Goal: Task Accomplishment & Management: Manage account settings

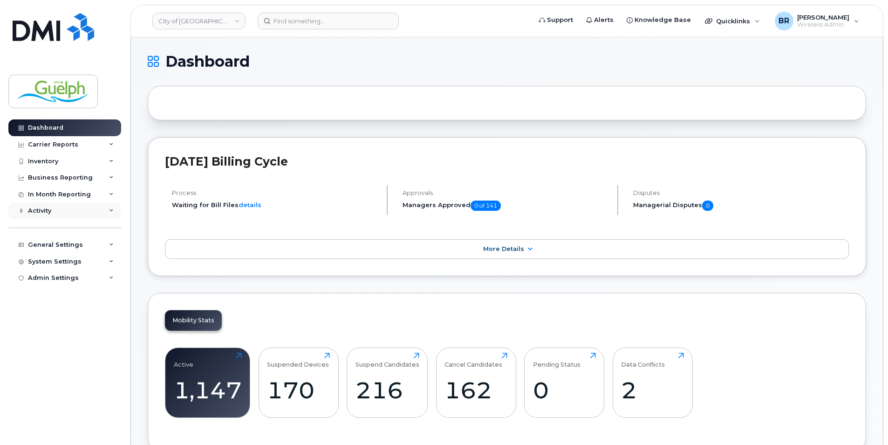
click at [59, 206] on div "Activity" at bounding box center [64, 210] width 113 height 17
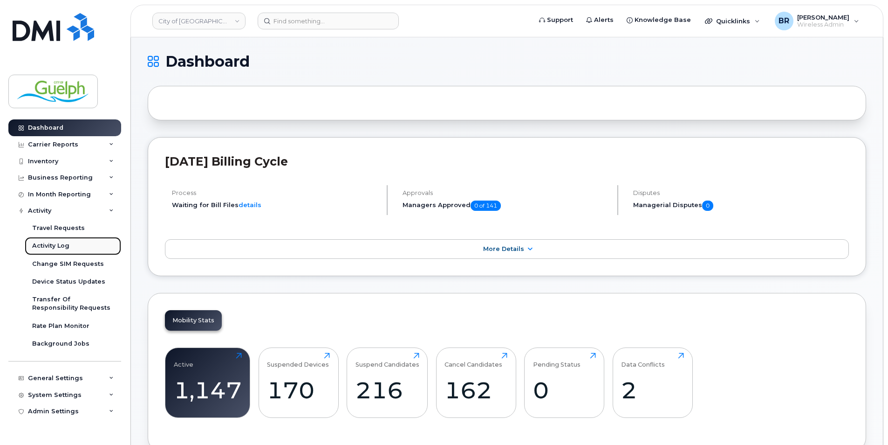
click at [62, 248] on div "Activity Log" at bounding box center [50, 245] width 37 height 8
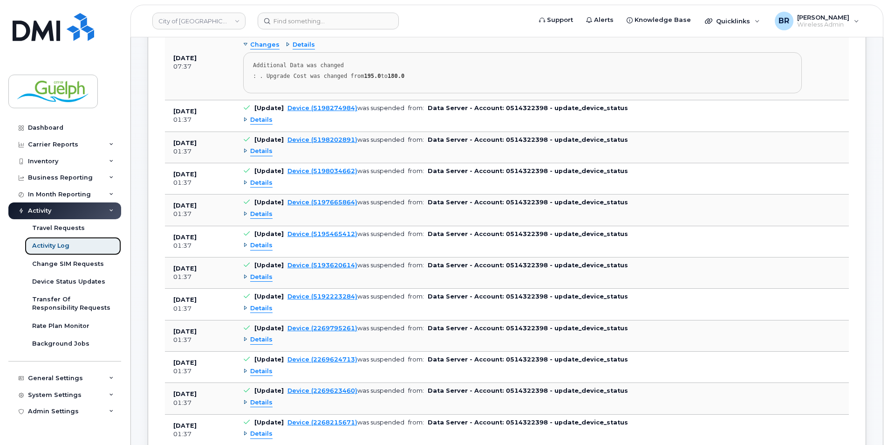
scroll to position [280, 0]
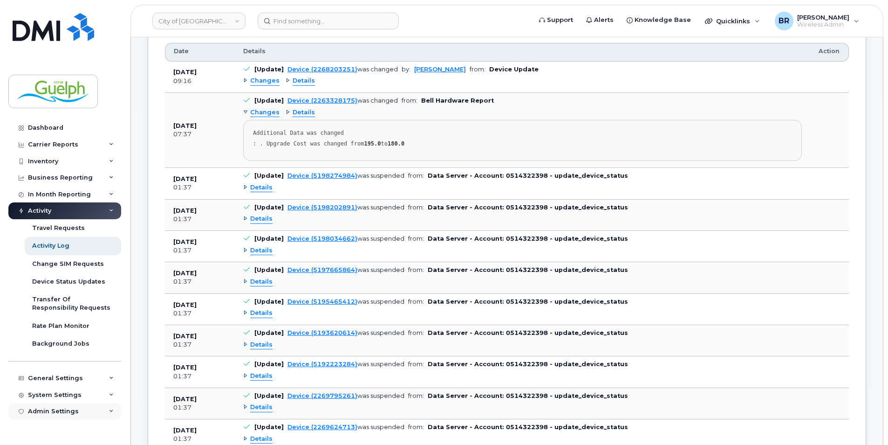
click at [74, 408] on div "Admin Settings" at bounding box center [53, 410] width 51 height 7
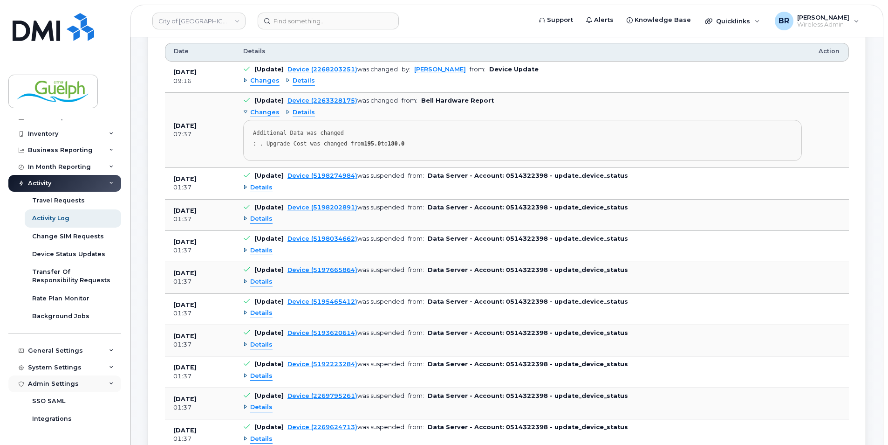
scroll to position [42, 0]
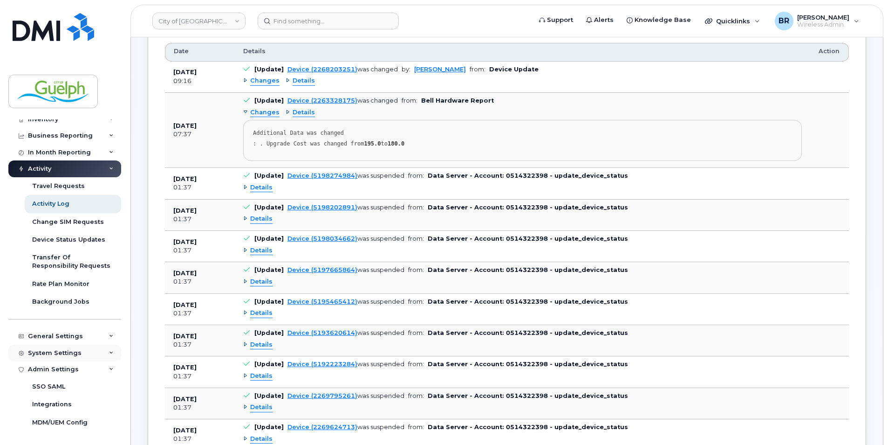
click at [77, 355] on div "System Settings" at bounding box center [55, 352] width 54 height 7
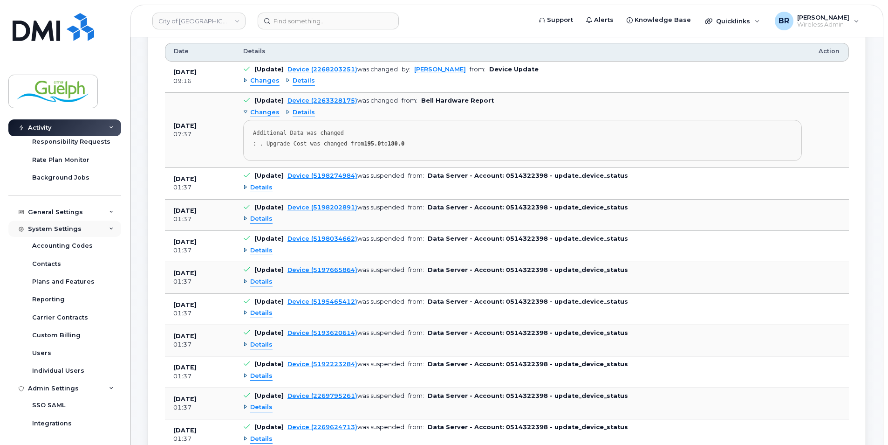
scroll to position [185, 0]
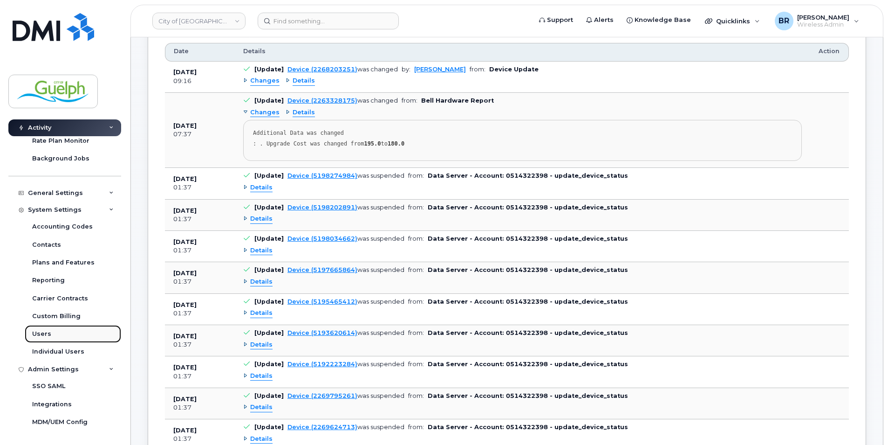
click at [79, 331] on link "Users" at bounding box center [73, 334] width 96 height 18
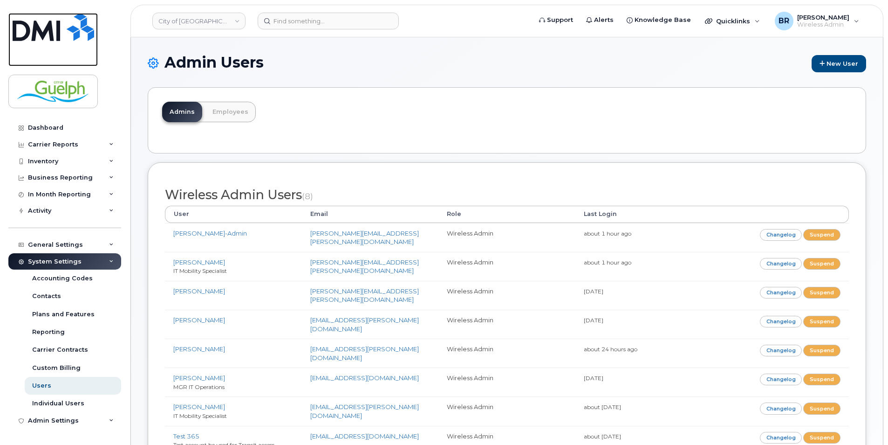
click at [56, 22] on img at bounding box center [54, 27] width 82 height 28
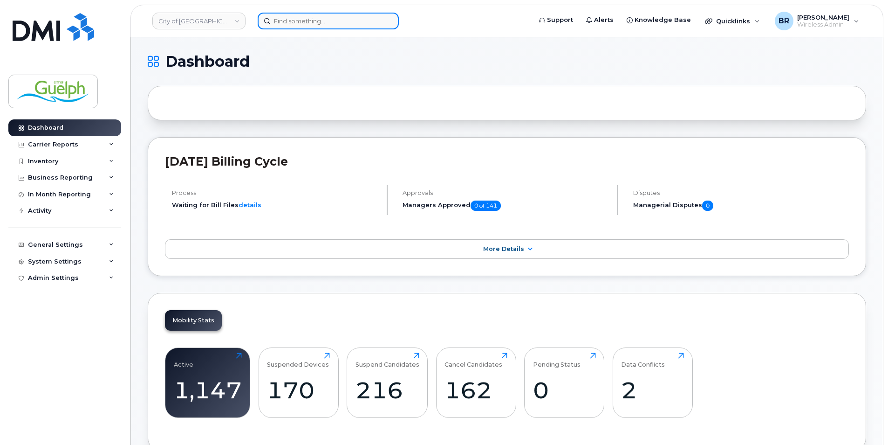
click at [303, 19] on input at bounding box center [328, 21] width 141 height 17
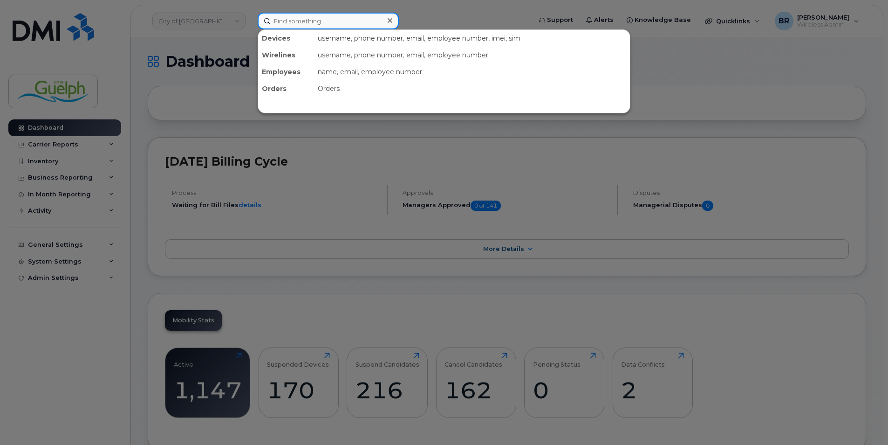
paste input "2263329774"
type input "2263329774"
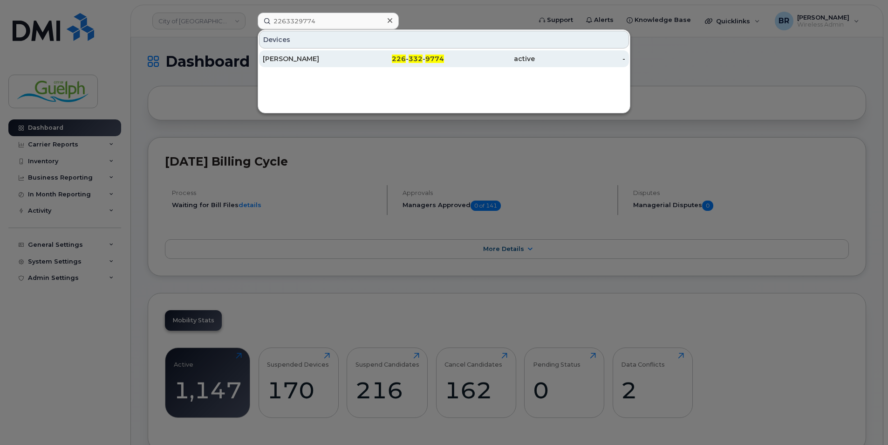
click at [296, 55] on div "Curtis Moser" at bounding box center [308, 58] width 91 height 9
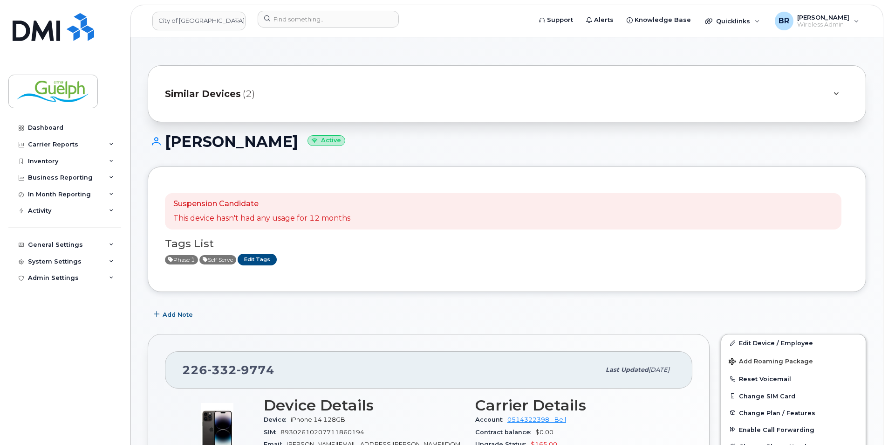
click at [753, 104] on div "Similar Devices (2)" at bounding box center [494, 93] width 658 height 22
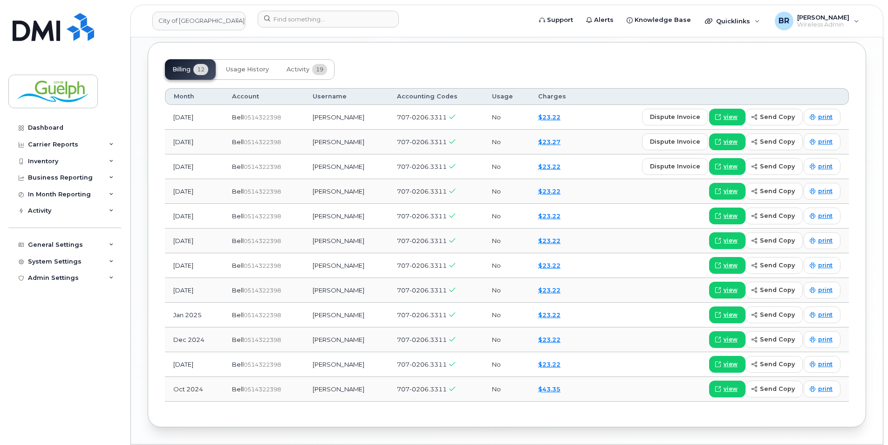
scroll to position [927, 0]
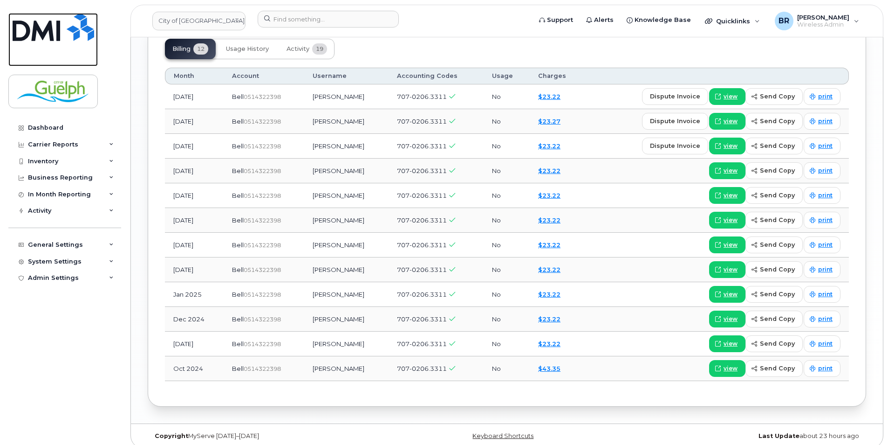
click at [63, 27] on img at bounding box center [54, 27] width 82 height 28
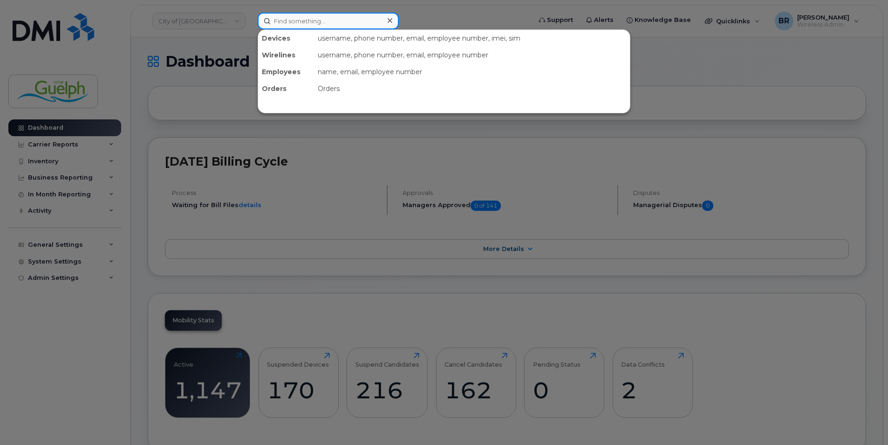
click at [343, 18] on input at bounding box center [328, 21] width 141 height 17
paste input "5198202507"
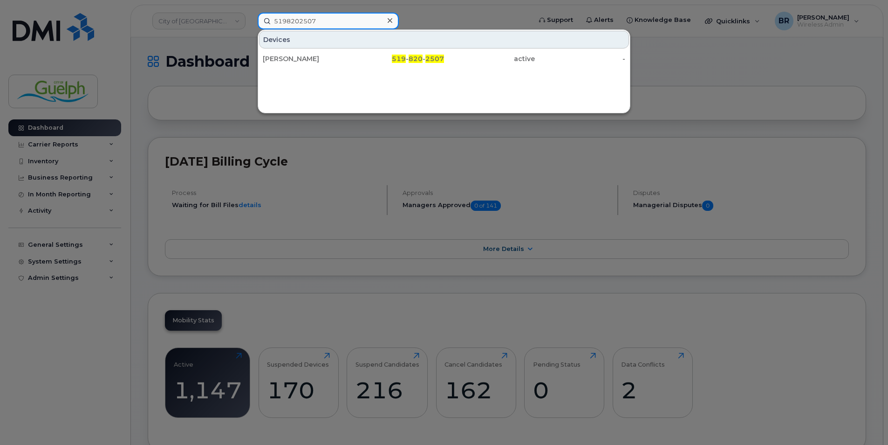
type input "5198202507"
click at [395, 22] on div at bounding box center [390, 21] width 14 height 14
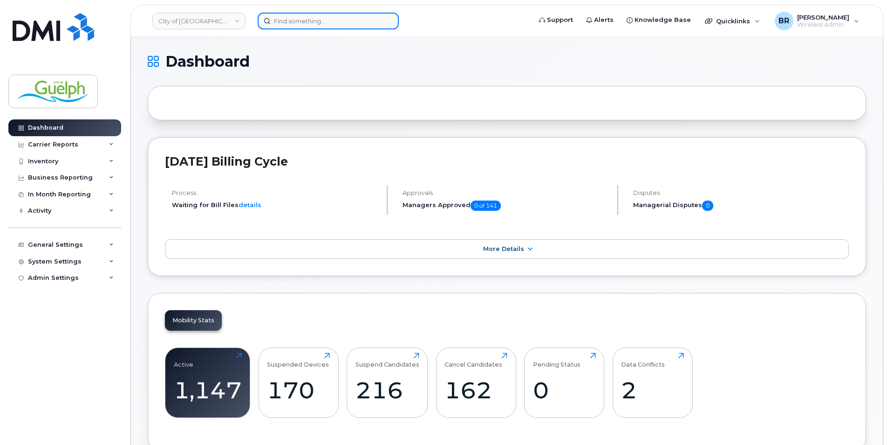
click at [324, 26] on input at bounding box center [328, 21] width 141 height 17
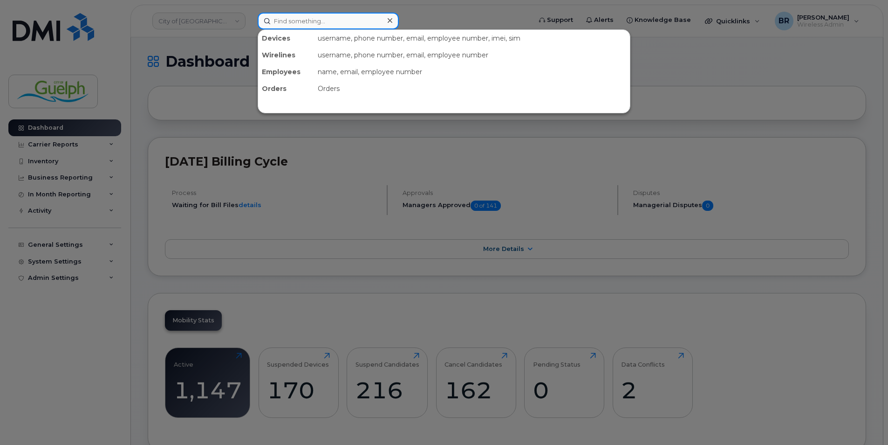
paste input "5198202507"
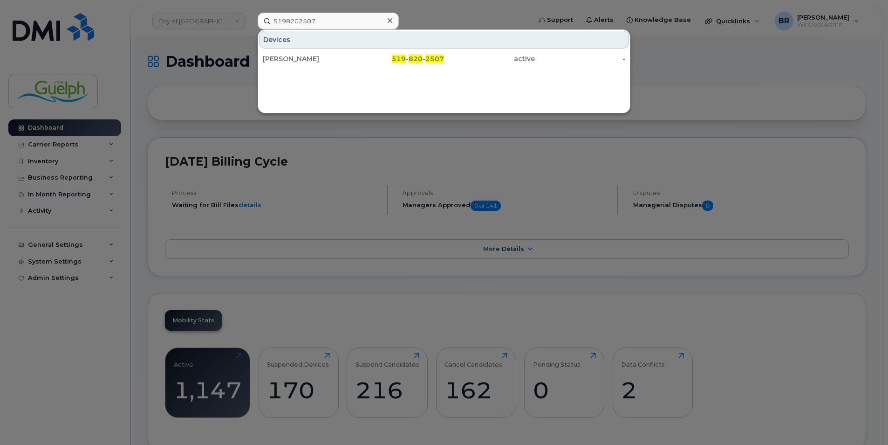
click at [756, 113] on div at bounding box center [444, 222] width 888 height 445
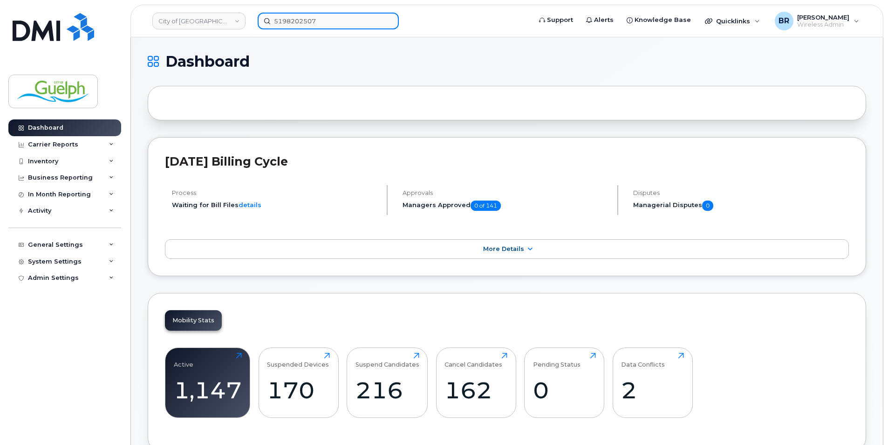
click at [351, 20] on input "5198202507" at bounding box center [328, 21] width 141 height 17
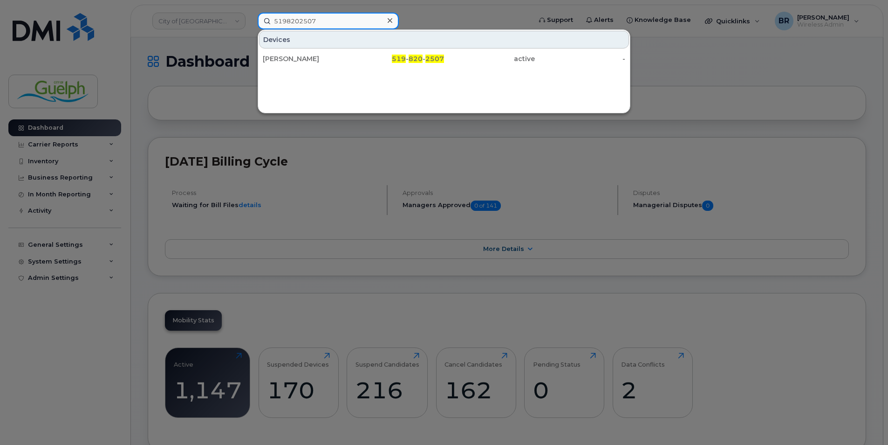
click at [351, 20] on input "5198202507" at bounding box center [328, 21] width 141 height 17
paste input "176"
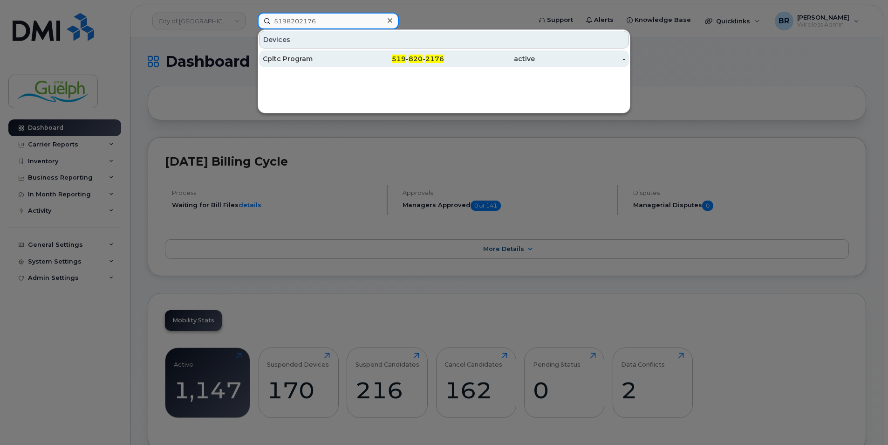
type input "5198202176"
click at [305, 56] on div "Cpltc Program" at bounding box center [308, 58] width 91 height 9
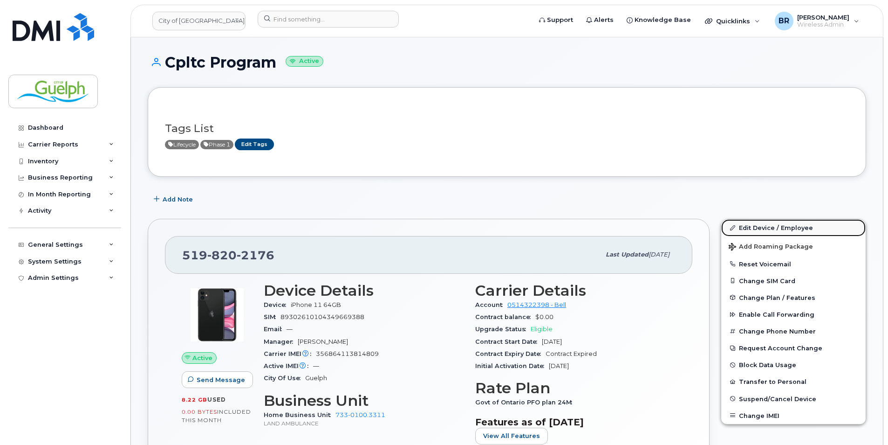
click at [772, 223] on link "Edit Device / Employee" at bounding box center [793, 227] width 144 height 17
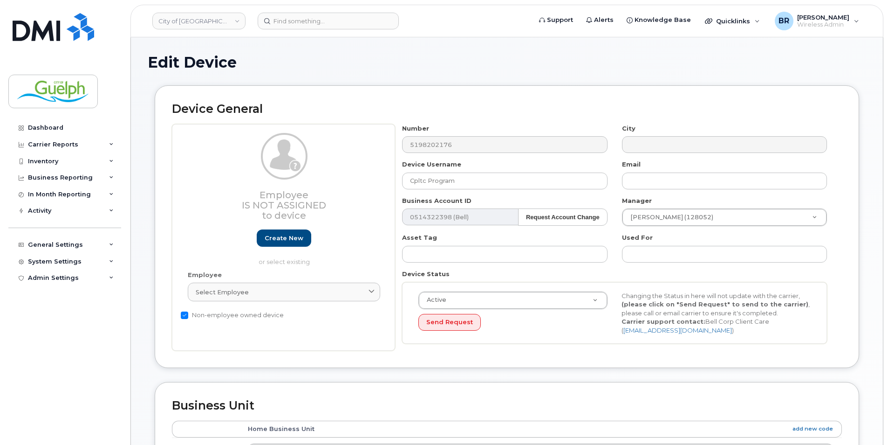
click at [185, 311] on label "Non-employee owned device" at bounding box center [232, 314] width 103 height 11
click at [185, 311] on input "Non-employee owned device" at bounding box center [184, 314] width 7 height 7
checkbox input "false"
click at [226, 292] on span "Select employee" at bounding box center [222, 292] width 53 height 9
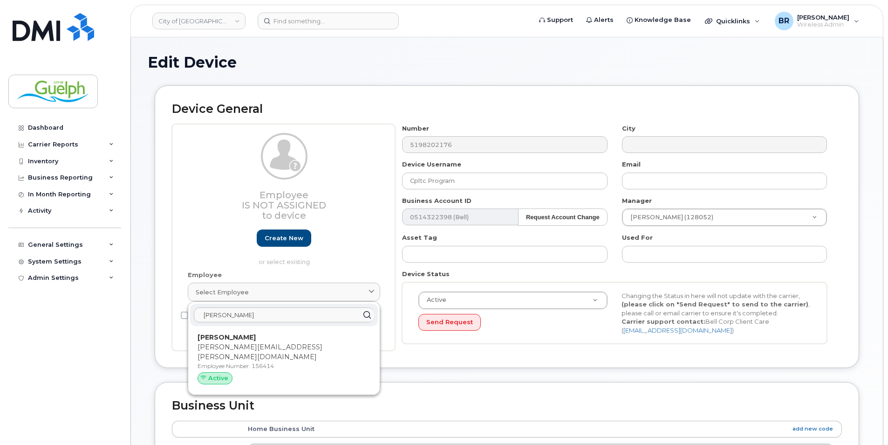
type input "andrea i"
click at [283, 349] on p "andrea.ieropoli@guelph.ca" at bounding box center [284, 352] width 173 height 20
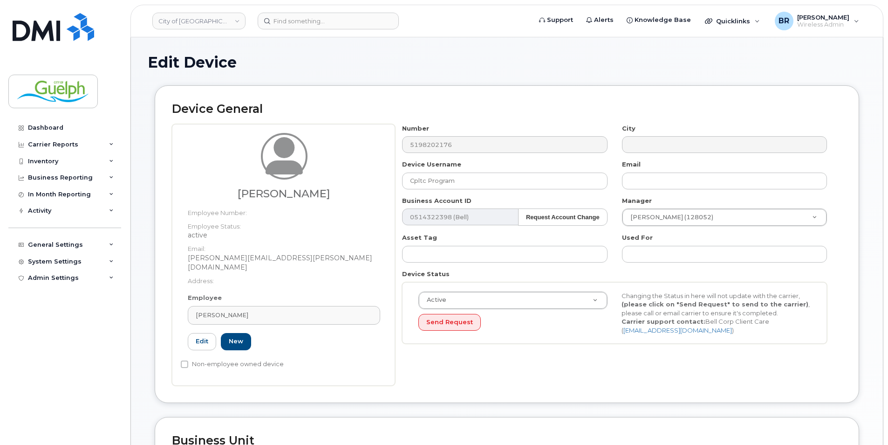
type input "156414"
type input "Andrea Ieropoli"
type input "andrea.ieropoli@guelph.ca"
type input "3578030"
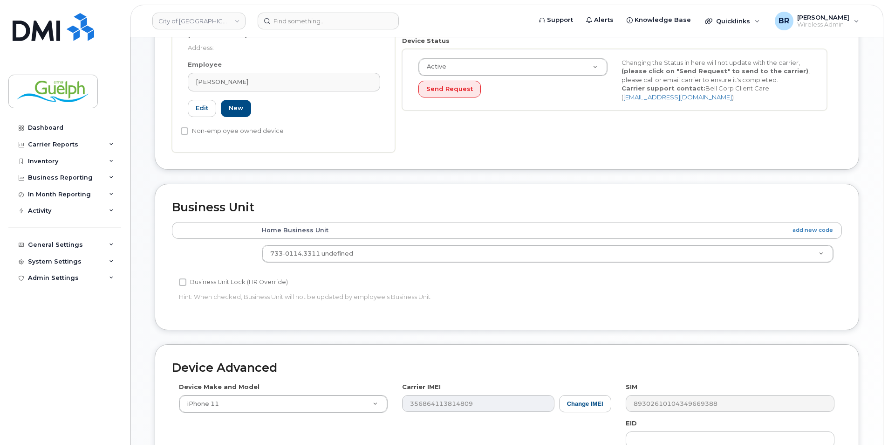
scroll to position [401, 0]
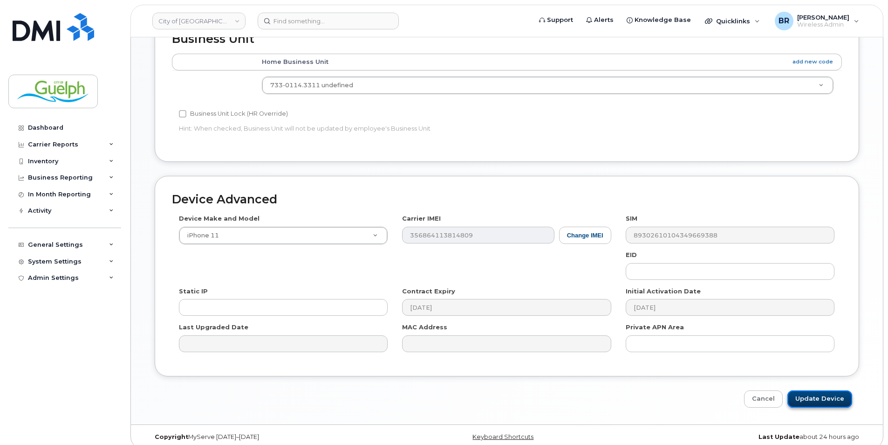
click at [822, 390] on input "Update Device" at bounding box center [820, 398] width 65 height 17
type input "Saving..."
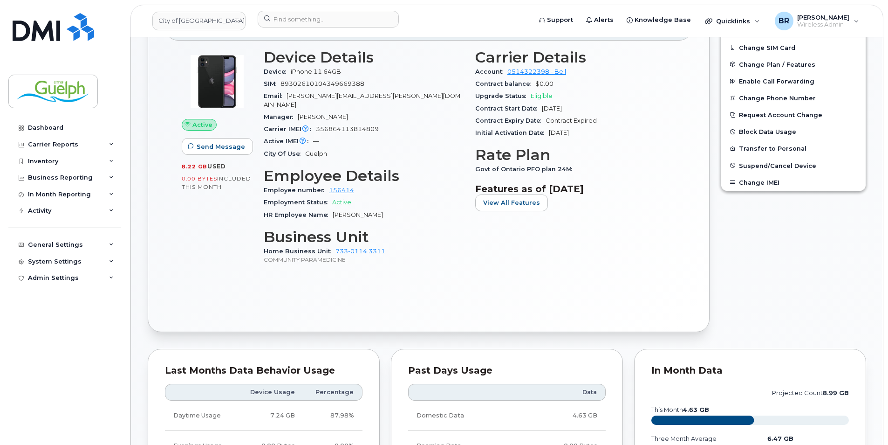
scroll to position [513, 0]
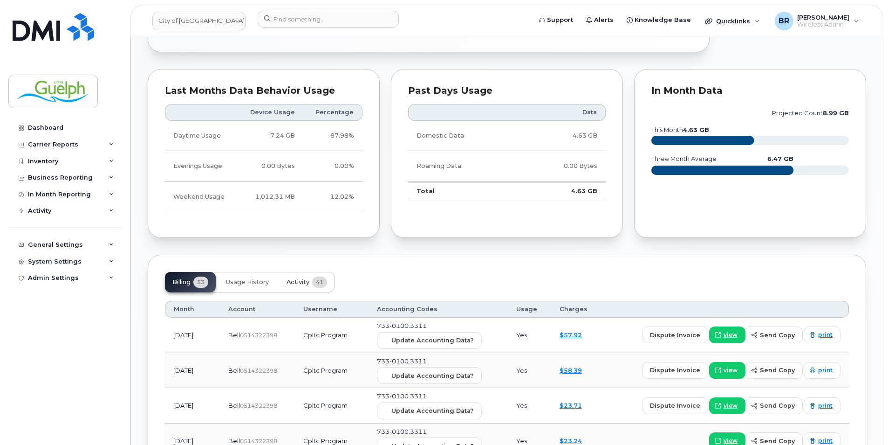
click at [294, 272] on button "Activity 41" at bounding box center [306, 282] width 55 height 21
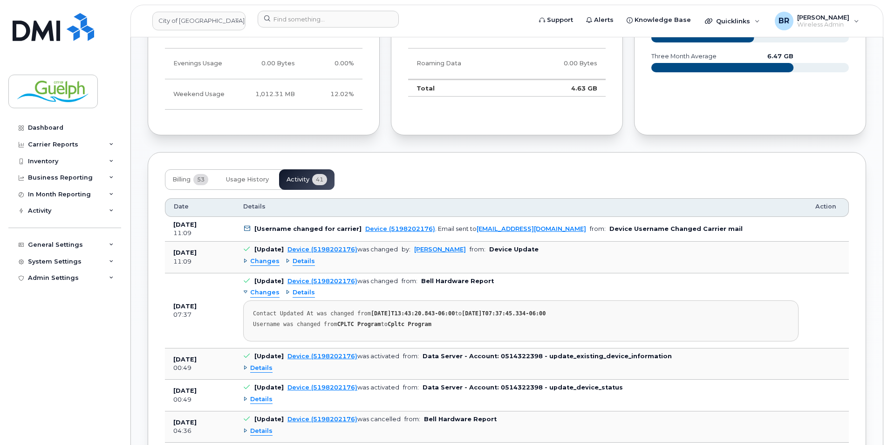
scroll to position [699, 0]
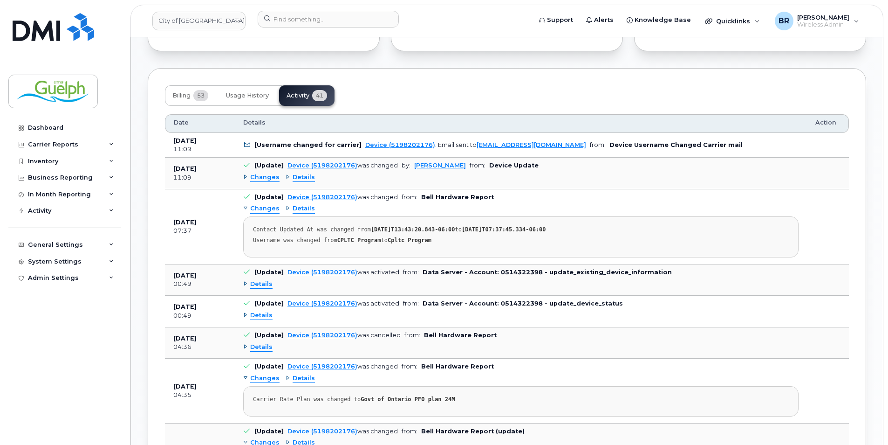
click at [305, 173] on span "Details" at bounding box center [304, 177] width 22 height 9
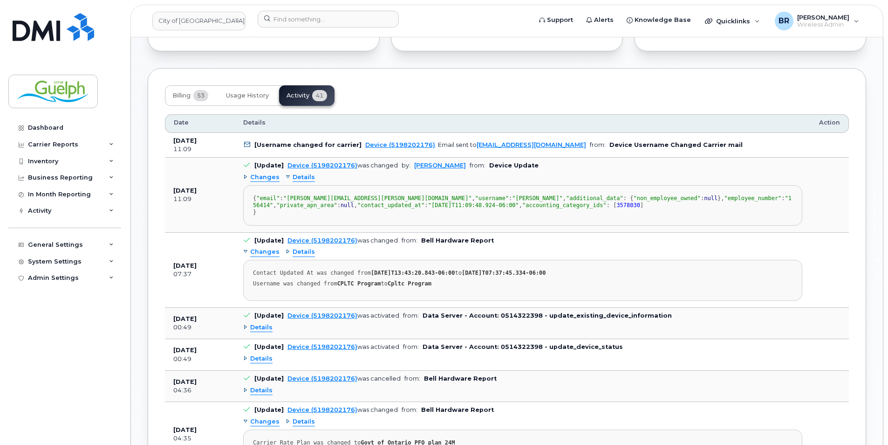
click at [304, 173] on span "Details" at bounding box center [304, 177] width 22 height 9
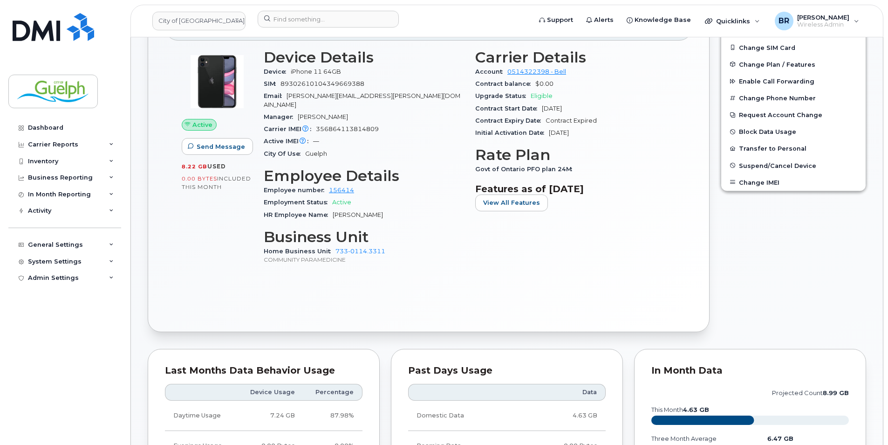
scroll to position [0, 0]
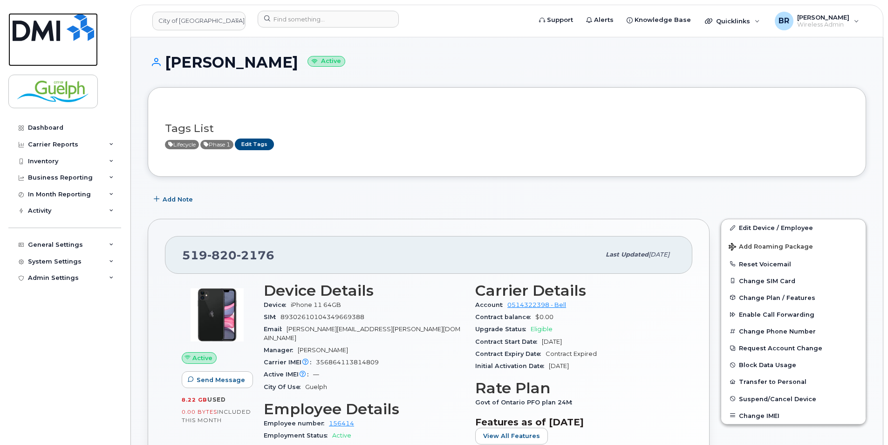
click at [63, 30] on img at bounding box center [54, 27] width 82 height 28
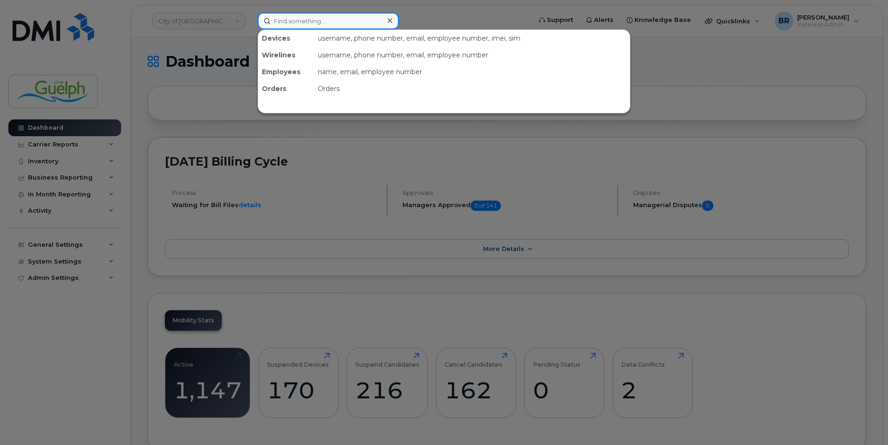
click at [286, 16] on input at bounding box center [328, 21] width 141 height 17
paste input "2269795258"
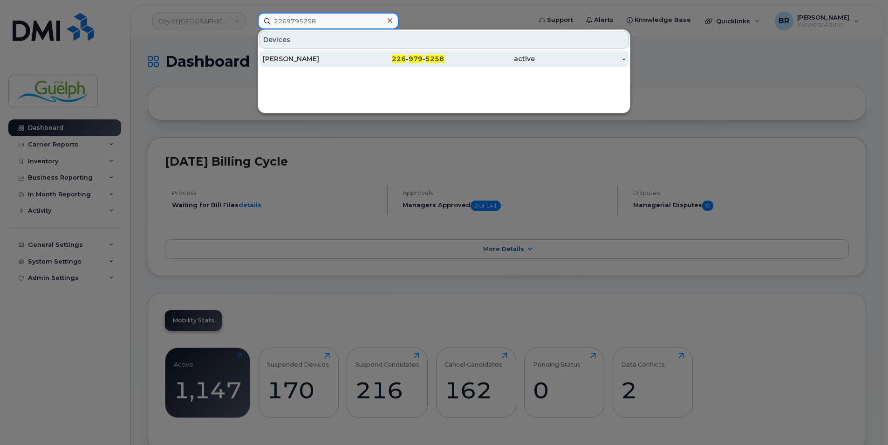
type input "2269795258"
click at [304, 64] on div "[PERSON_NAME]" at bounding box center [308, 58] width 91 height 17
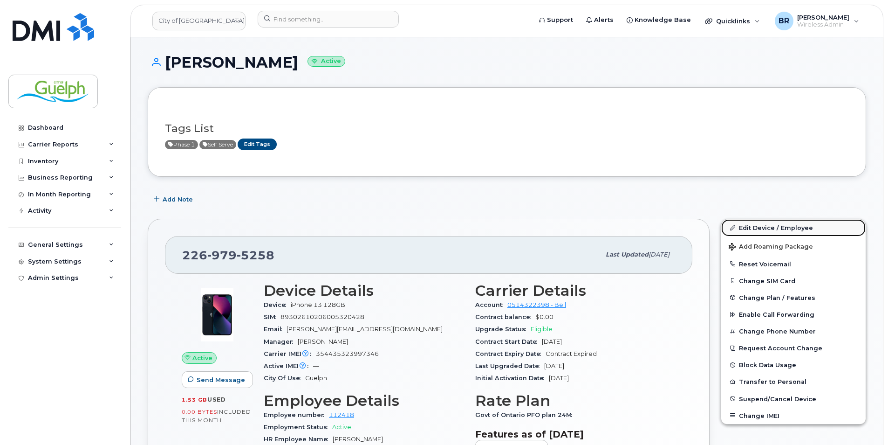
click at [770, 223] on link "Edit Device / Employee" at bounding box center [793, 227] width 144 height 17
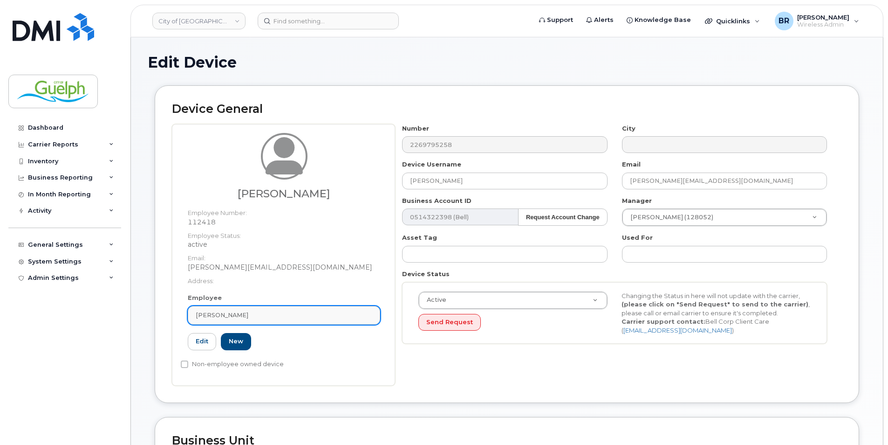
click at [336, 316] on div "[PERSON_NAME]" at bounding box center [284, 314] width 177 height 9
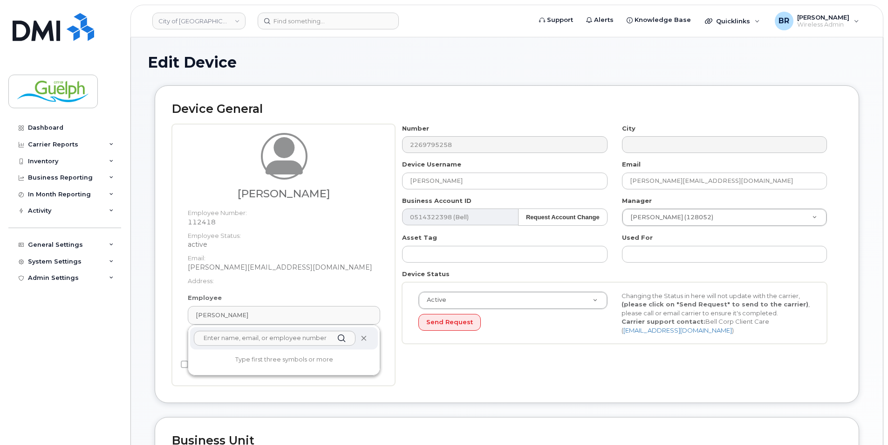
click at [363, 338] on icon at bounding box center [364, 338] width 6 height 6
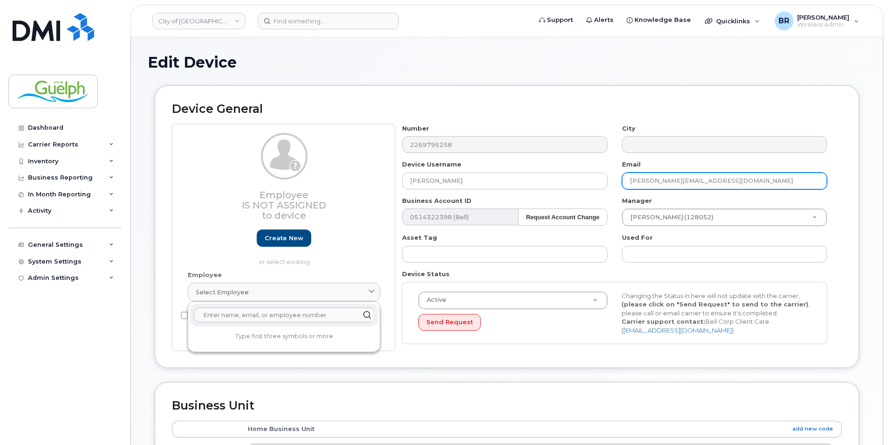
drag, startPoint x: 741, startPoint y: 178, endPoint x: 371, endPoint y: 160, distance: 370.9
click at [371, 160] on div "Employee Is not assigned to device Create new or select existing Employee Selec…" at bounding box center [507, 237] width 670 height 227
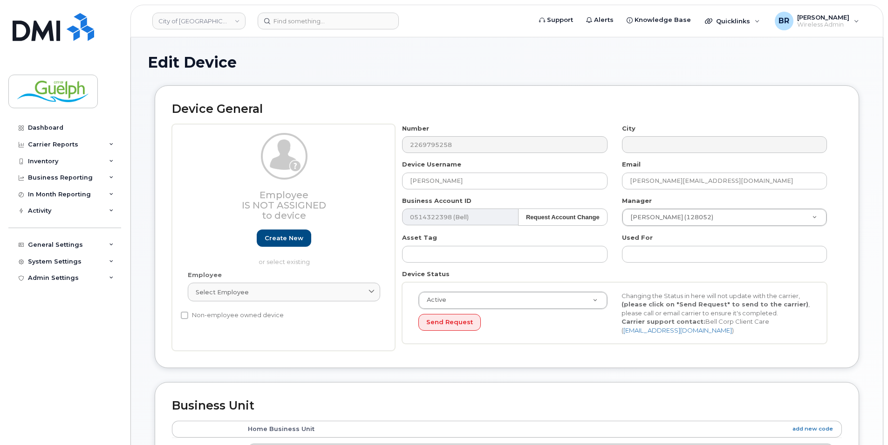
click at [371, 160] on div "Employee Is not assigned to device Create new or select existing" at bounding box center [284, 199] width 192 height 133
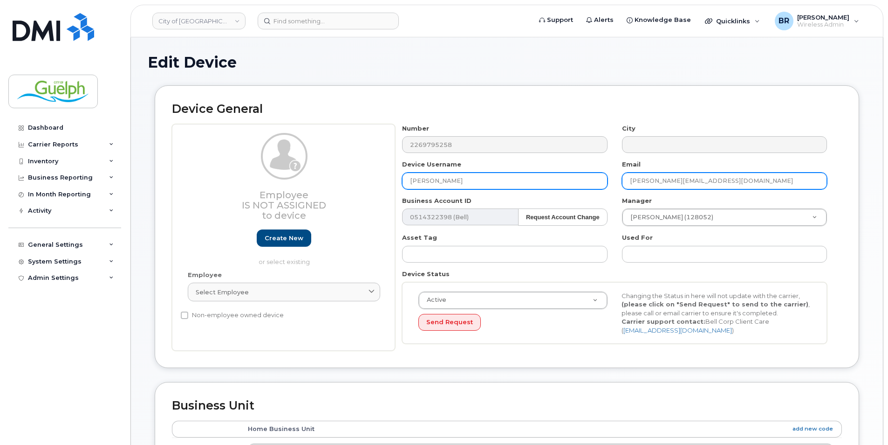
drag, startPoint x: 756, startPoint y: 176, endPoint x: 472, endPoint y: 176, distance: 284.7
click at [472, 176] on div "Number 2269795258 City Device Username Derek Bridgwater Email derek.bridgwater@…" at bounding box center [614, 237] width 439 height 227
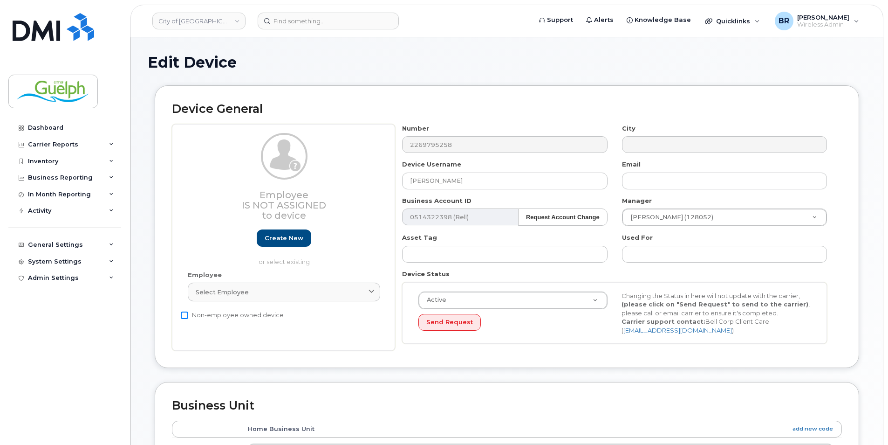
click at [185, 315] on input "Non-employee owned device" at bounding box center [184, 314] width 7 height 7
checkbox input "true"
drag, startPoint x: 490, startPoint y: 176, endPoint x: 189, endPoint y: 141, distance: 302.6
click at [189, 141] on div "Employee Is not assigned to device Create new or select existing Employee Selec…" at bounding box center [507, 237] width 670 height 227
click at [507, 185] on input "Derek Bridgwater" at bounding box center [504, 180] width 205 height 17
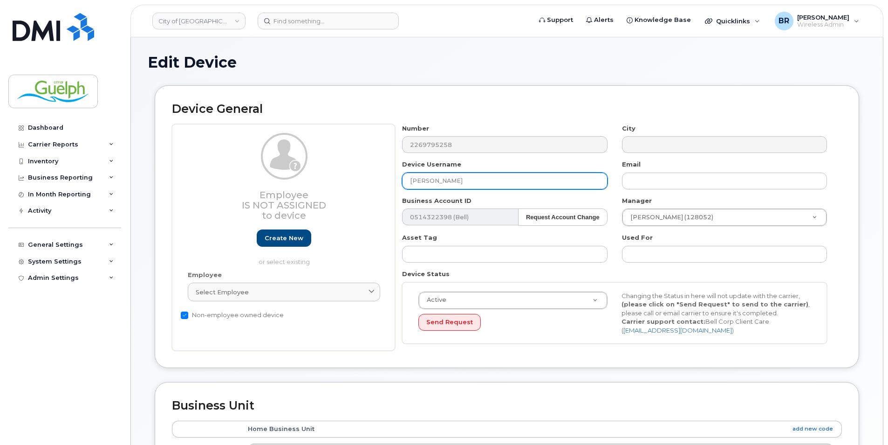
drag, startPoint x: 500, startPoint y: 183, endPoint x: 331, endPoint y: 164, distance: 169.3
click at [331, 164] on div "Employee Is not assigned to device Create new or select existing Employee Selec…" at bounding box center [507, 237] width 670 height 227
paste input "CP North Resource"
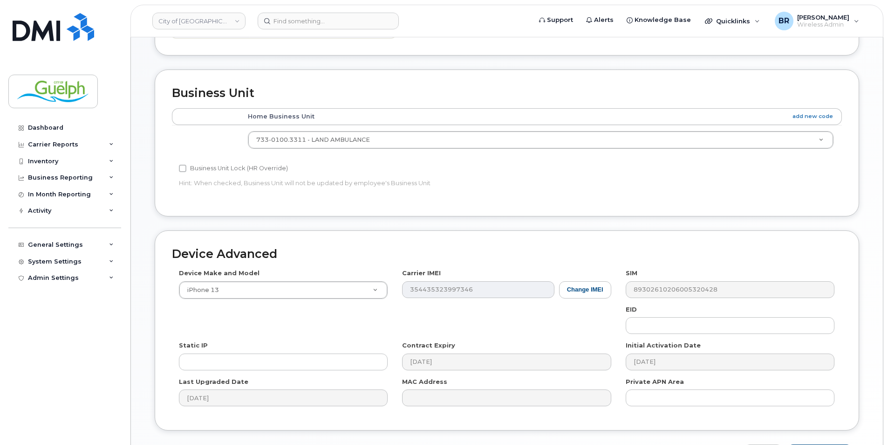
scroll to position [376, 0]
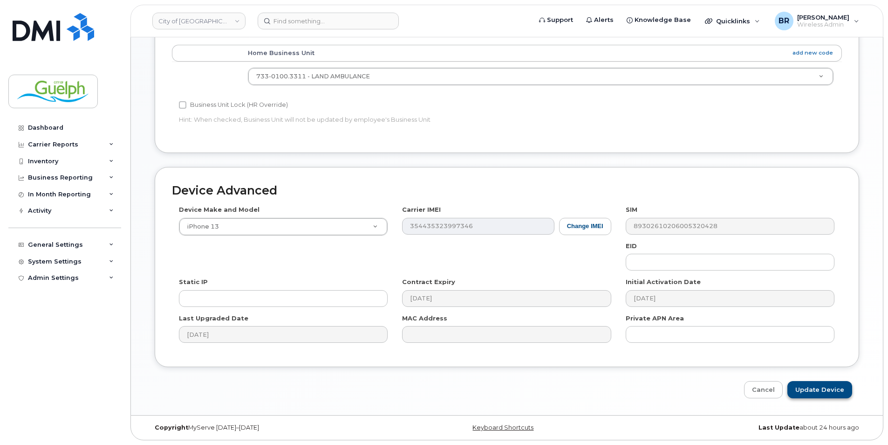
type input "CP North Resource"
click at [846, 387] on input "Update Device" at bounding box center [820, 389] width 65 height 17
type input "Saving..."
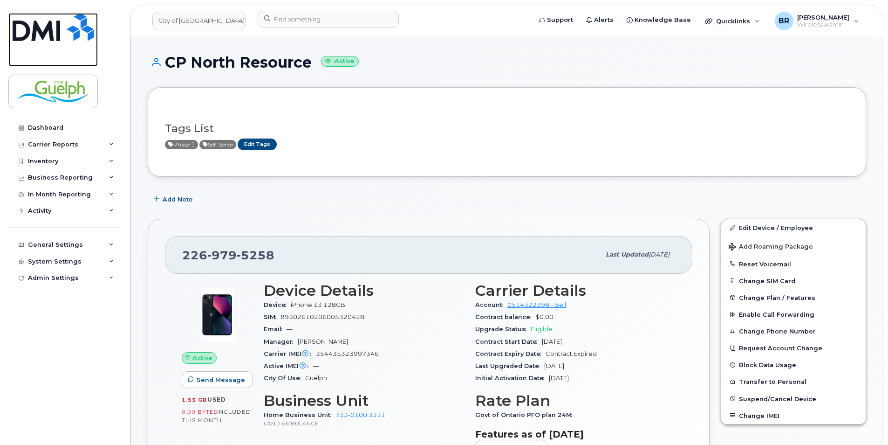
drag, startPoint x: 56, startPoint y: 35, endPoint x: 96, endPoint y: 35, distance: 39.6
click at [56, 35] on img at bounding box center [54, 27] width 82 height 28
